Goal: Obtain resource: Download file/media

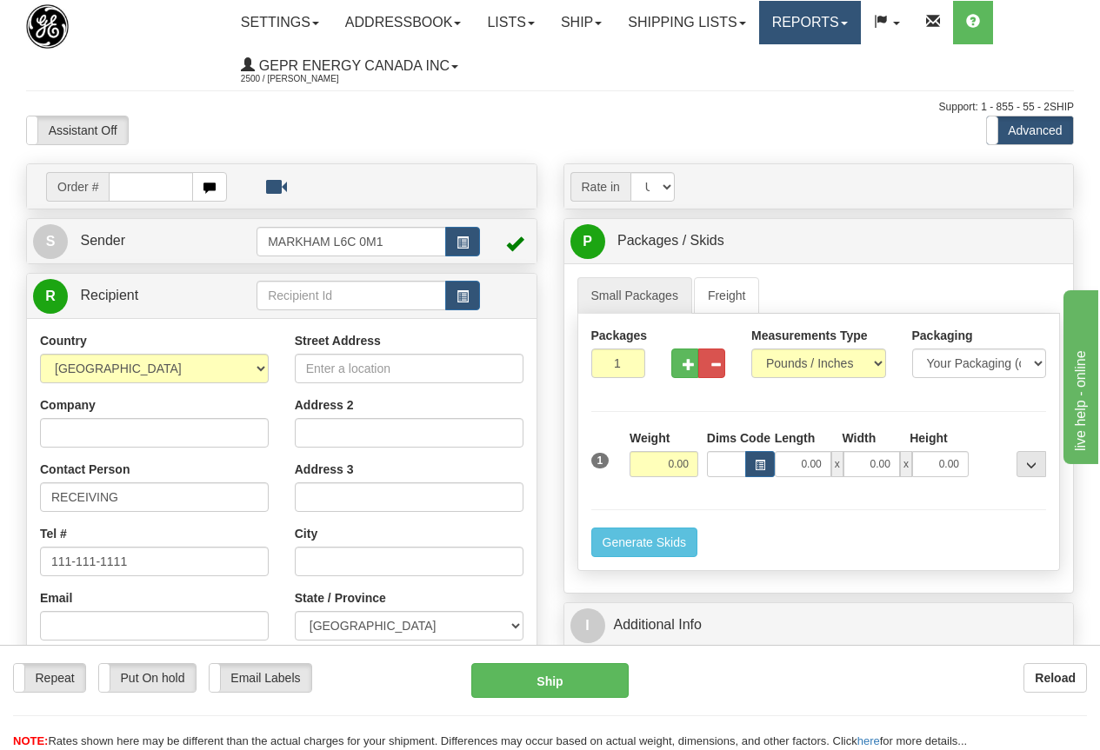
click at [829, 20] on link "Reports" at bounding box center [810, 22] width 102 height 43
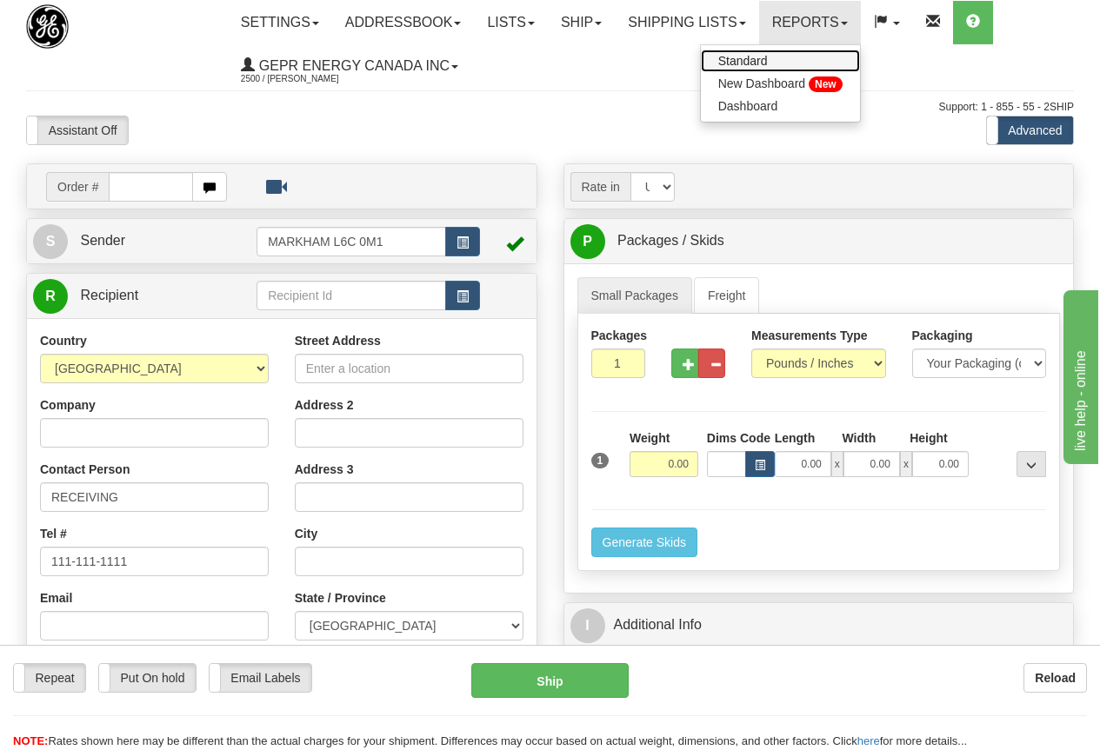
click at [768, 59] on span "Standard" at bounding box center [743, 61] width 50 height 14
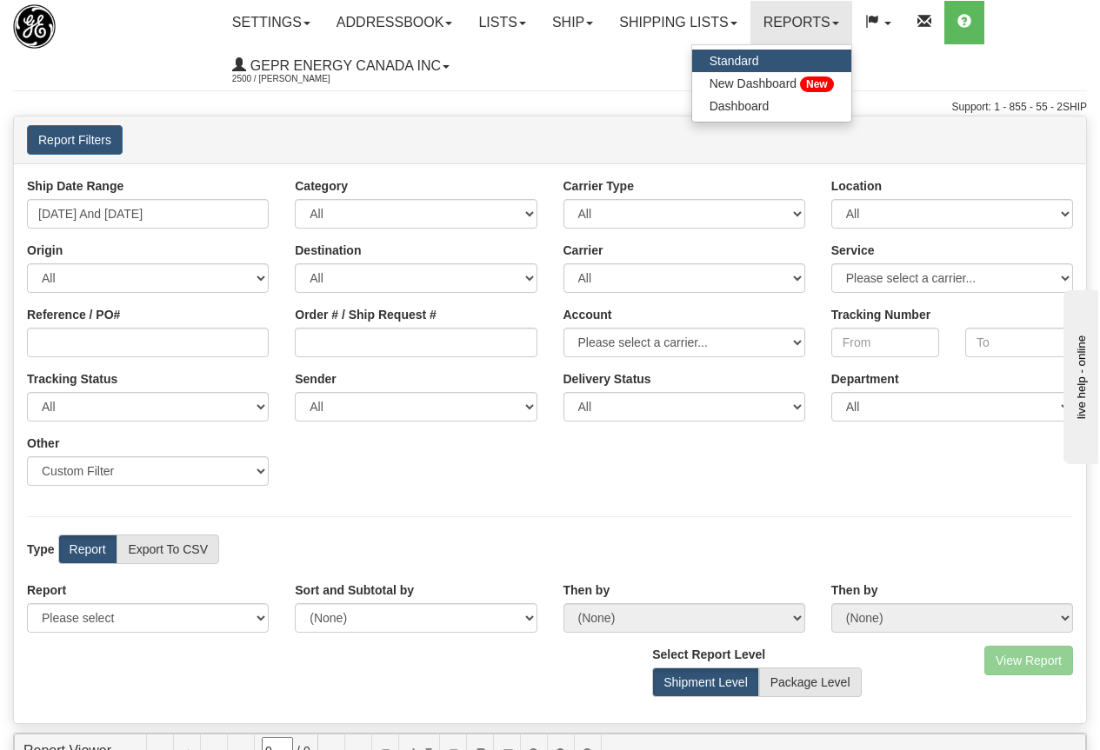
click at [599, 69] on ul "Settings Shipping Preferences Fields Preferences New Store Connections Addressb…" at bounding box center [652, 44] width 867 height 87
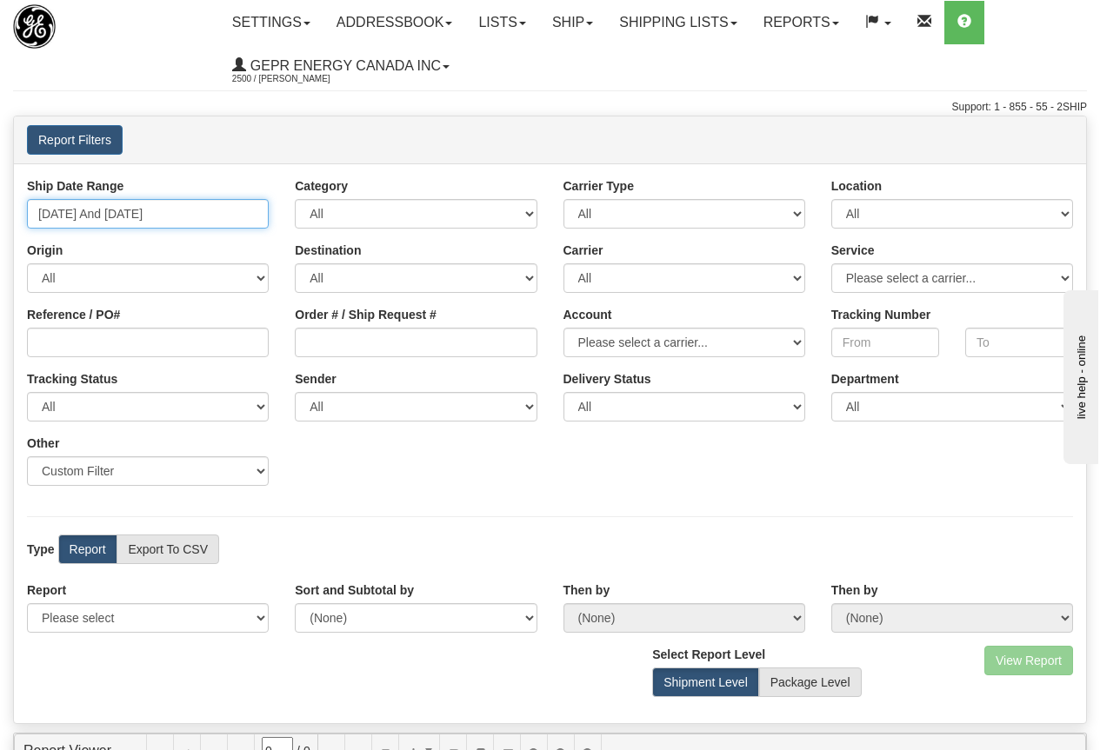
click at [156, 217] on input "[DATE] And [DATE]" at bounding box center [148, 214] width 242 height 30
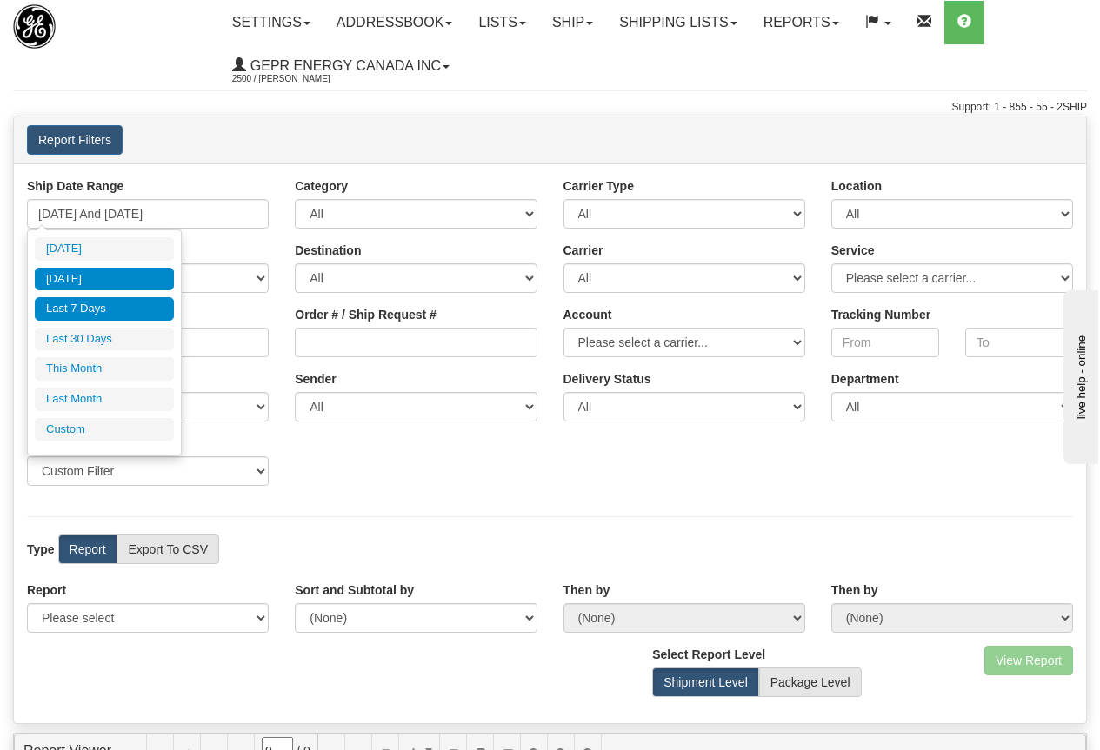
click at [89, 281] on li "[DATE]" at bounding box center [104, 279] width 139 height 23
type input "[DATE] And [DATE]"
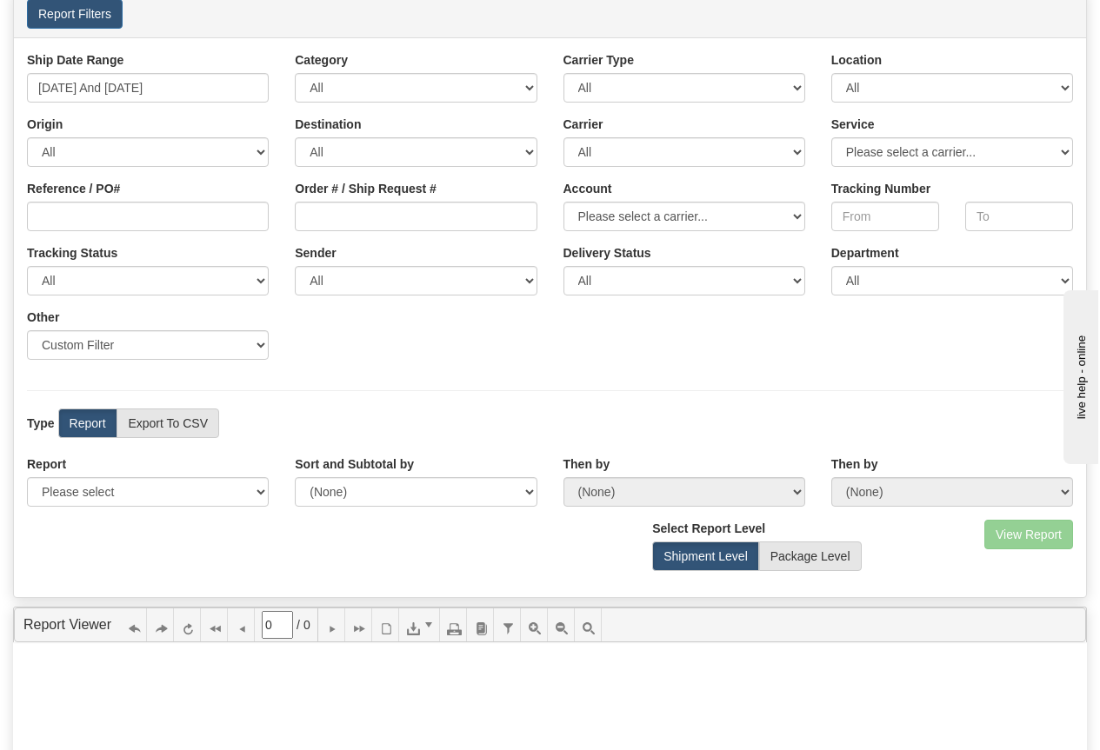
scroll to position [348, 0]
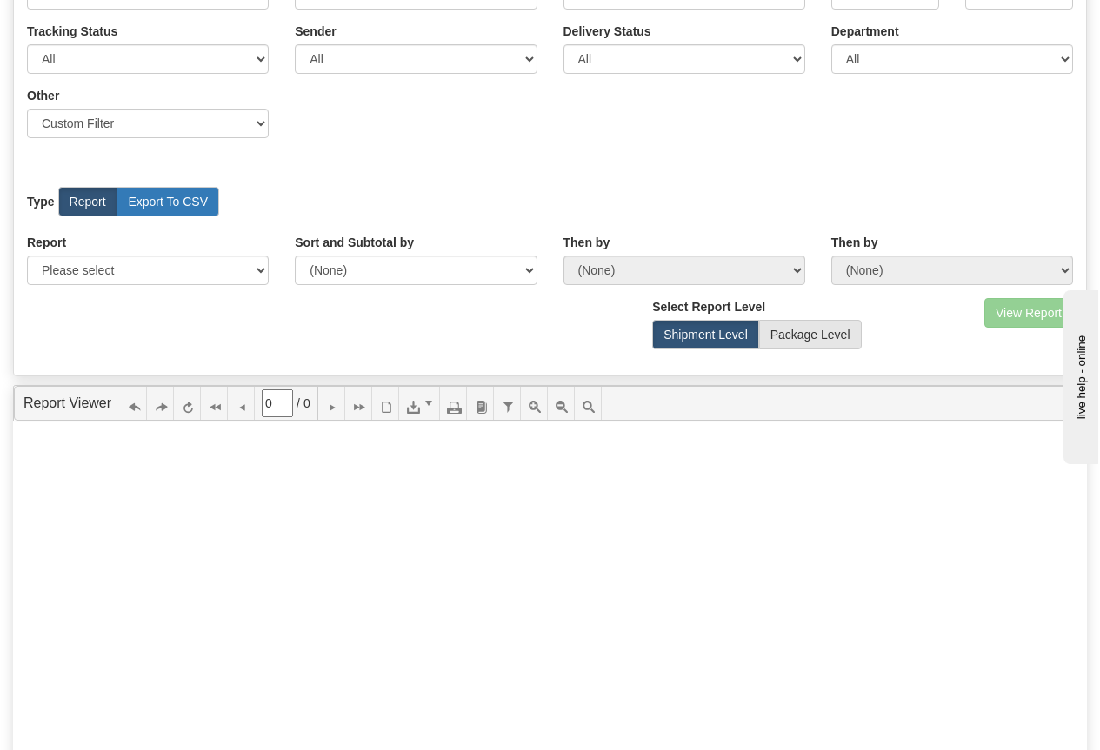
click at [185, 202] on label "Export To CSV" at bounding box center [168, 202] width 103 height 30
radio input "true"
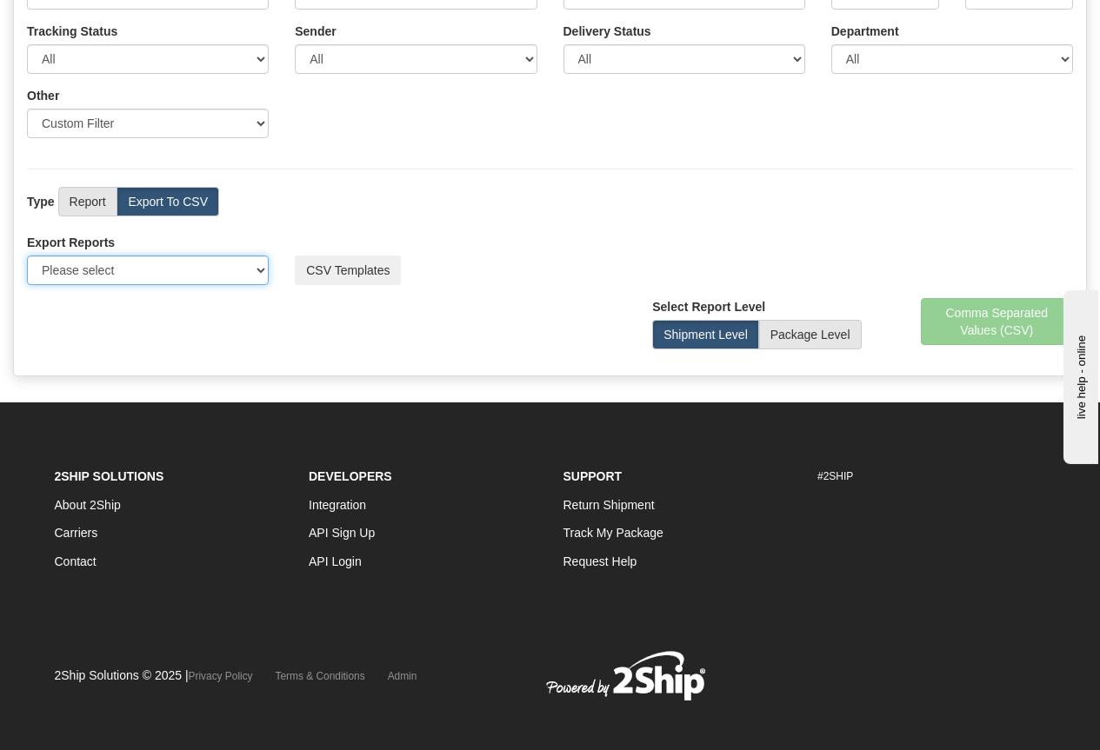
click at [163, 275] on select "Please select US Imports Section 321 US Imports Section 321 V2 US Imports Secti…" at bounding box center [148, 271] width 242 height 30
select select "211"
click at [27, 256] on select "Please select US Imports Section 321 US Imports Section 321 V2 US Imports Secti…" at bounding box center [148, 271] width 242 height 30
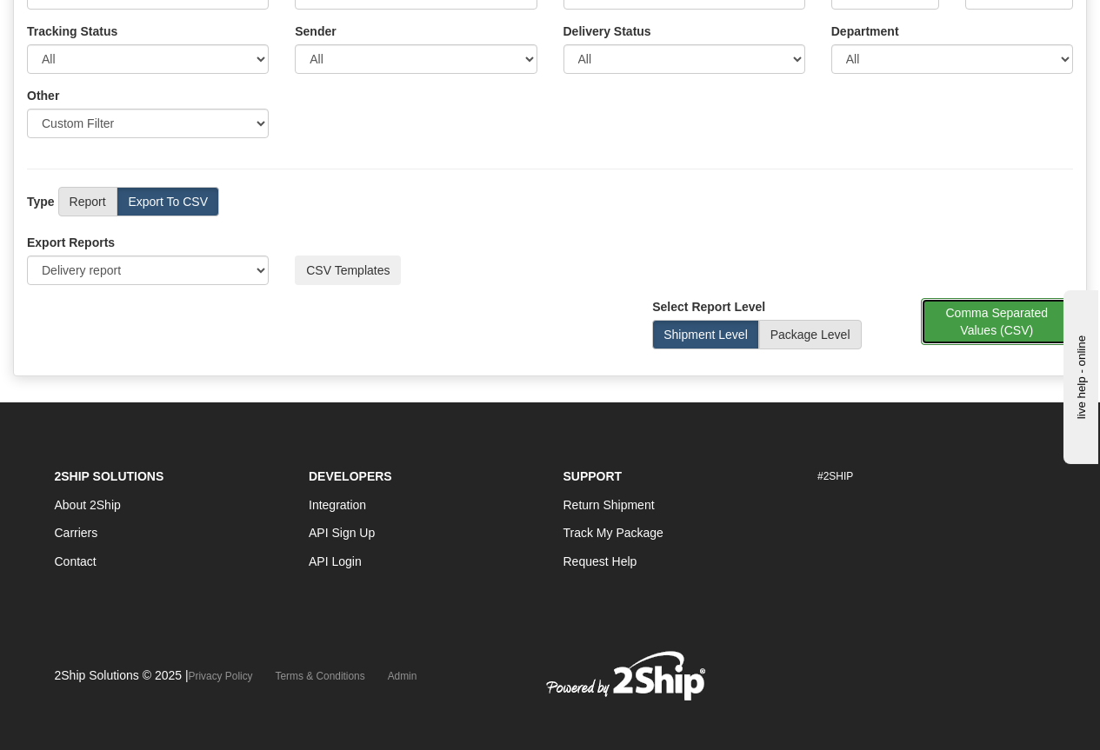
click at [1019, 329] on button "Comma Separated Values (CSV)" at bounding box center [997, 321] width 153 height 47
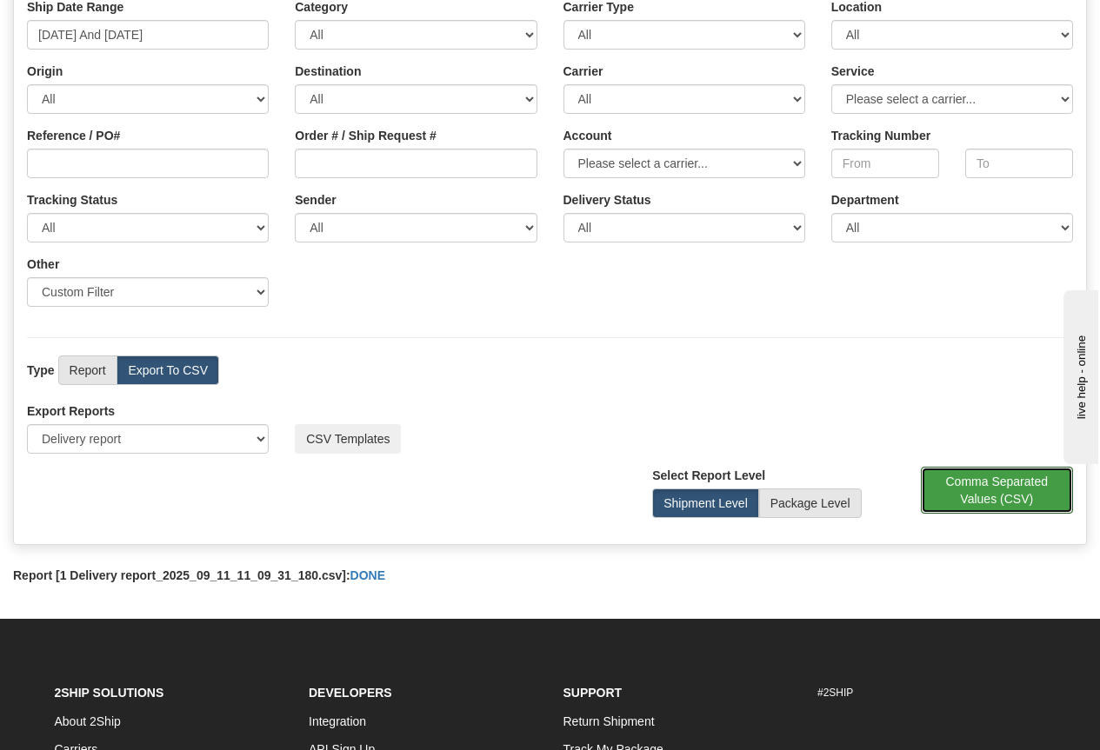
scroll to position [0, 0]
